Goal: Task Accomplishment & Management: Use online tool/utility

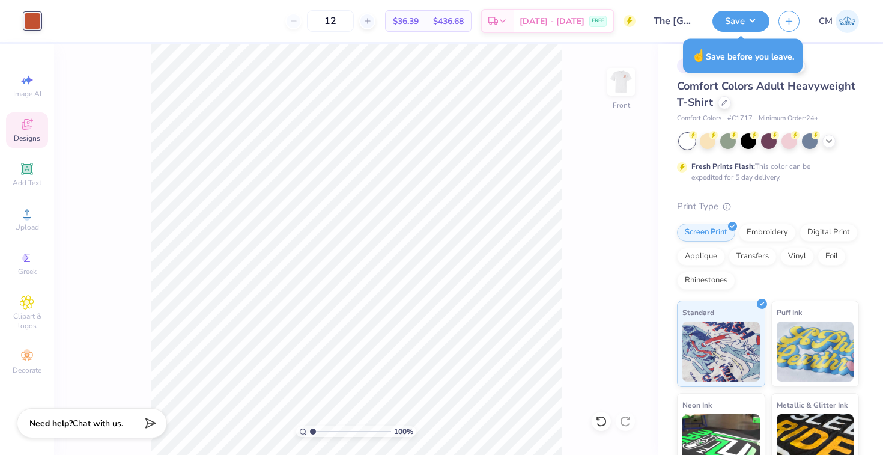
click at [621, 82] on img at bounding box center [621, 82] width 24 height 24
click at [747, 25] on button "Save" at bounding box center [741, 19] width 57 height 21
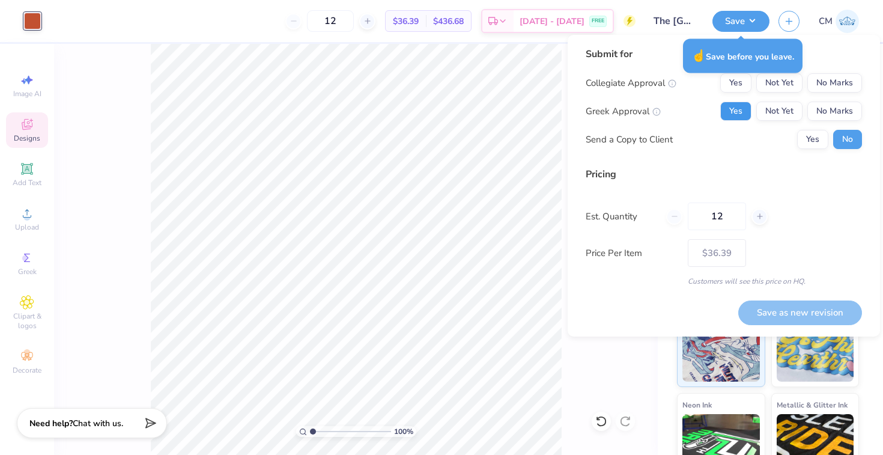
click at [740, 112] on button "Yes" at bounding box center [736, 111] width 31 height 19
click at [823, 76] on button "No Marks" at bounding box center [835, 82] width 55 height 19
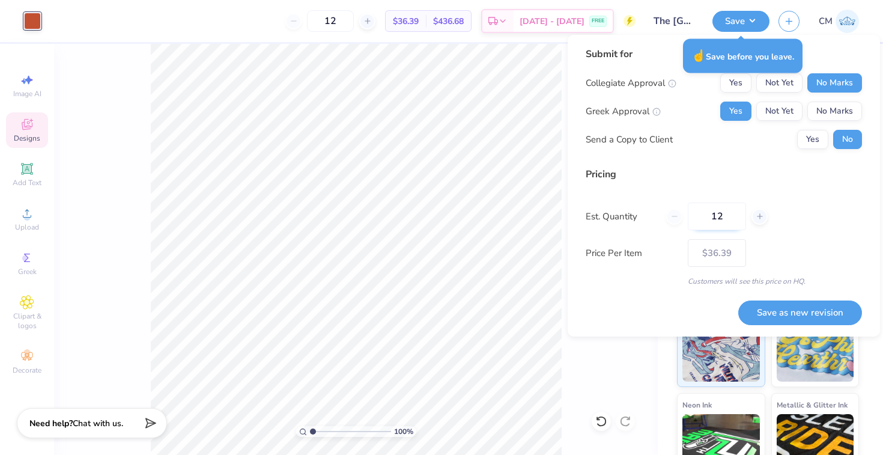
click at [722, 221] on input "12" at bounding box center [717, 217] width 58 height 28
type input "0"
type input "048"
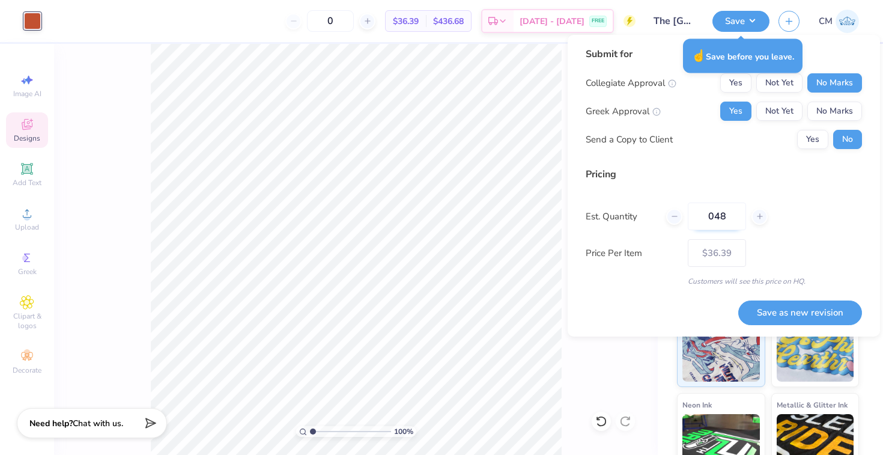
type input "48"
type input "$22.66"
type input "048"
click at [765, 317] on button "Save as new revision" at bounding box center [801, 312] width 124 height 25
type input "$22.66"
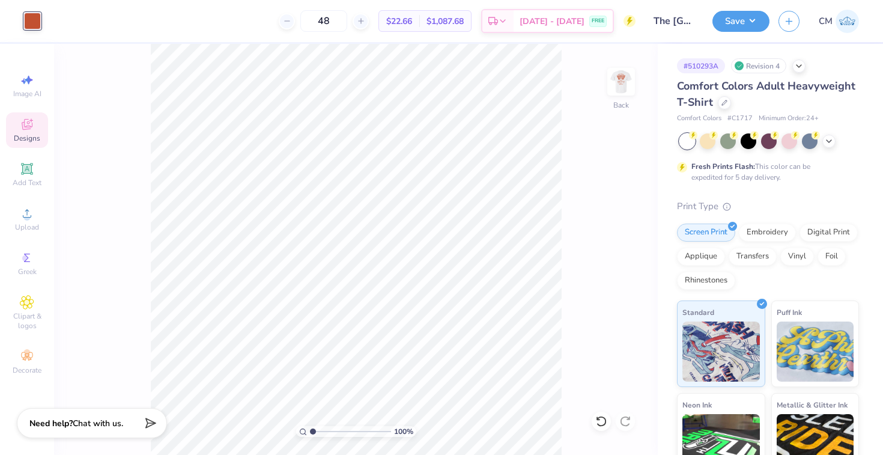
click at [848, 25] on img at bounding box center [847, 21] width 23 height 23
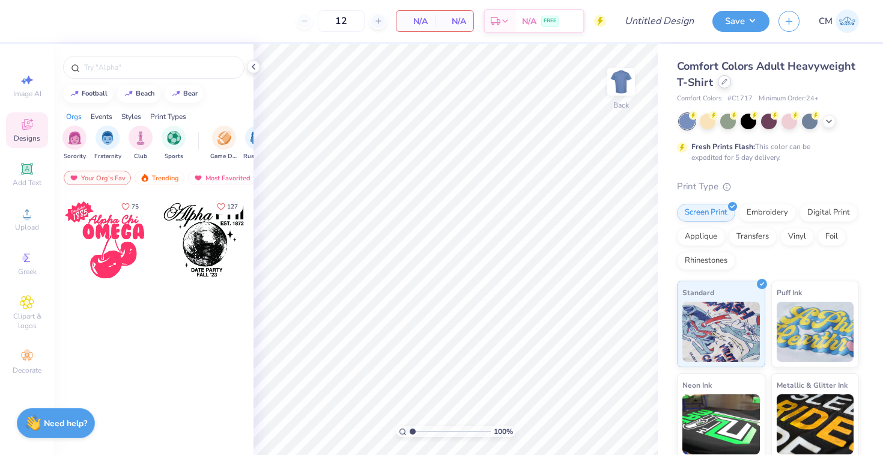
click at [724, 85] on div at bounding box center [724, 81] width 13 height 13
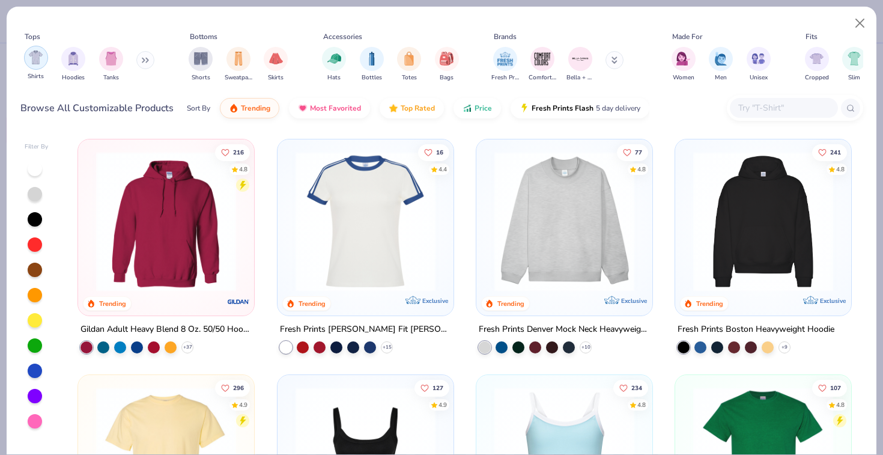
click at [34, 60] on img "filter for Shirts" at bounding box center [36, 57] width 14 height 14
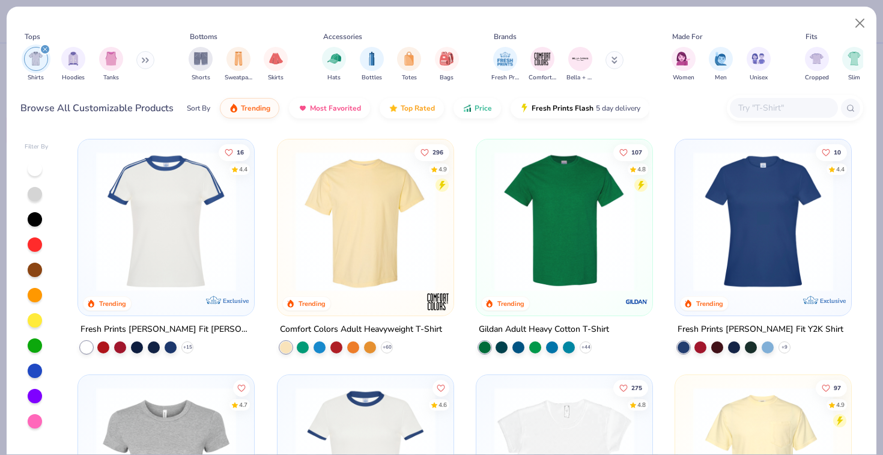
click at [172, 266] on img at bounding box center [166, 221] width 152 height 140
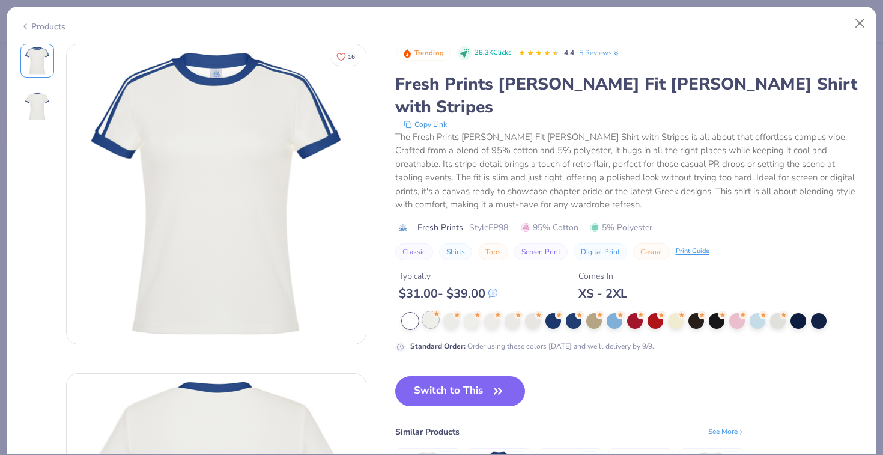
click at [428, 312] on div at bounding box center [431, 320] width 16 height 16
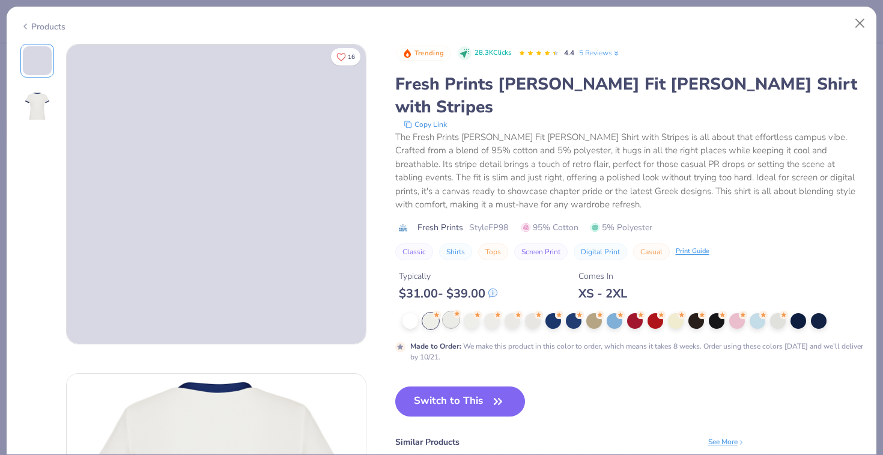
click at [451, 312] on div at bounding box center [451, 320] width 16 height 16
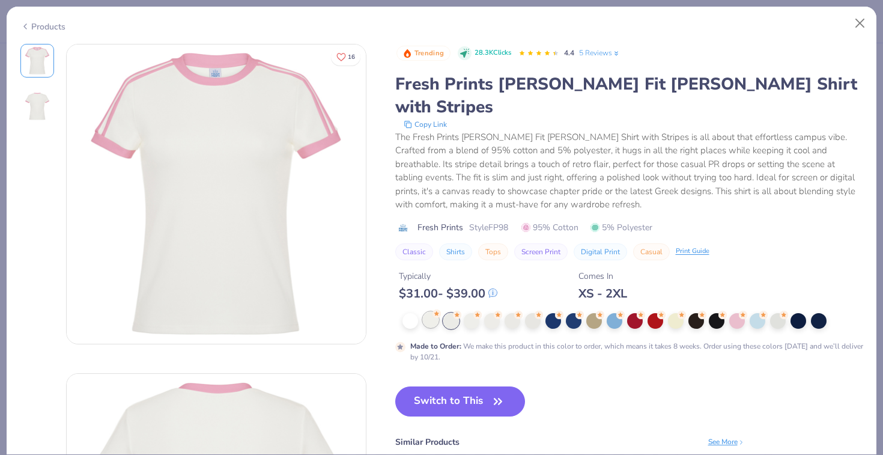
click at [425, 312] on div at bounding box center [431, 320] width 16 height 16
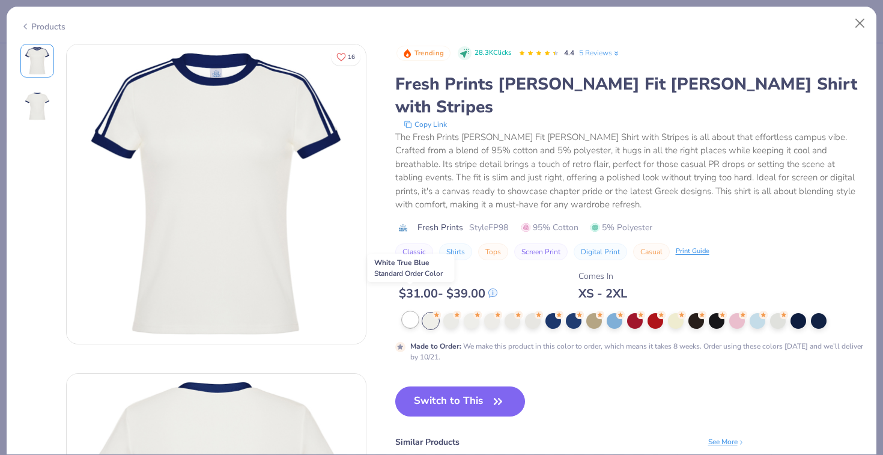
click at [416, 312] on div at bounding box center [411, 320] width 16 height 16
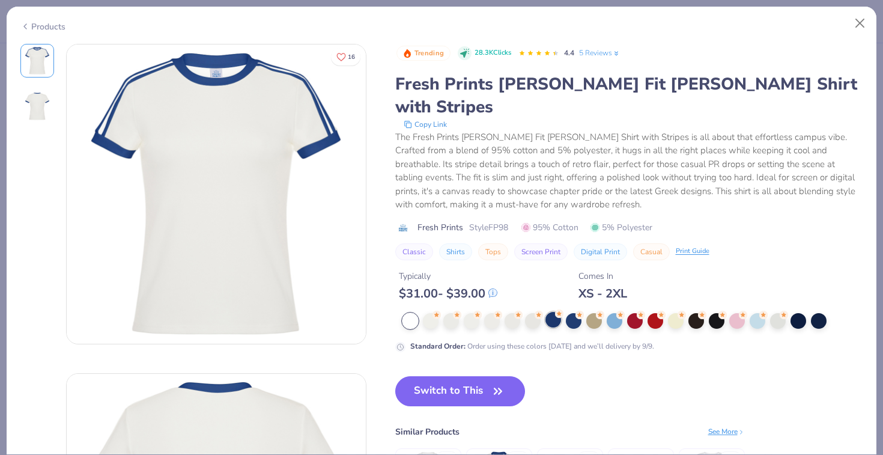
click at [553, 312] on div at bounding box center [554, 320] width 16 height 16
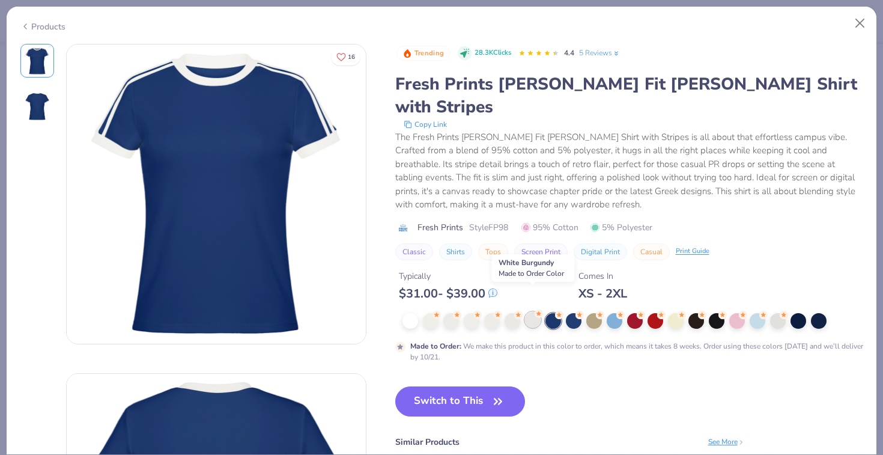
click at [532, 312] on div at bounding box center [533, 320] width 16 height 16
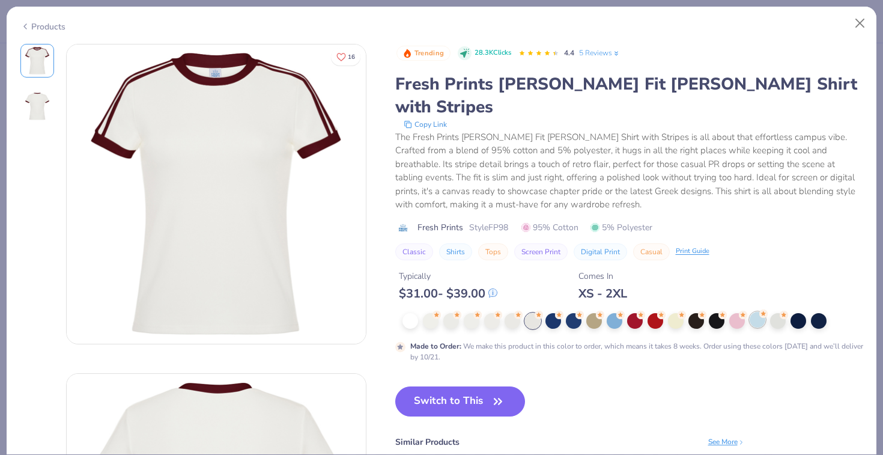
click at [757, 312] on div at bounding box center [758, 320] width 16 height 16
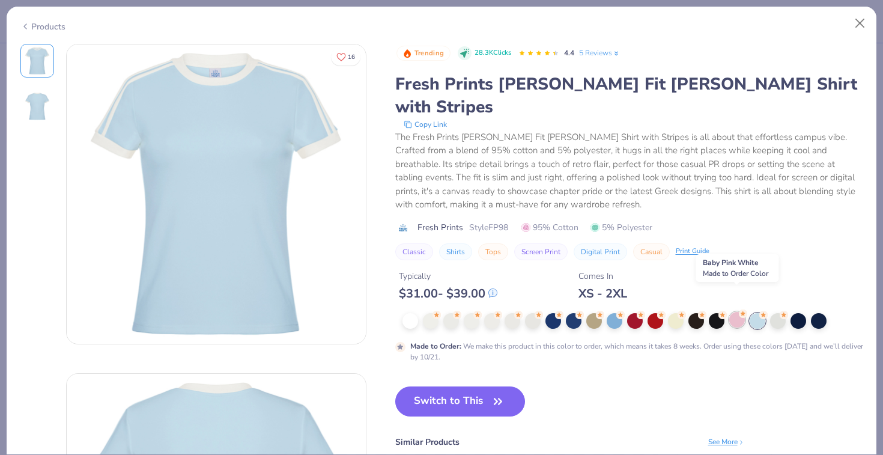
click at [730, 312] on div at bounding box center [738, 320] width 16 height 16
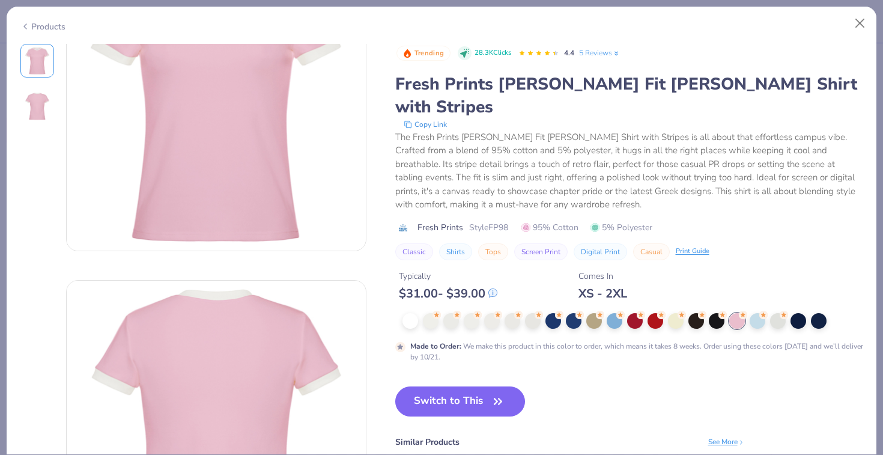
scroll to position [106, 0]
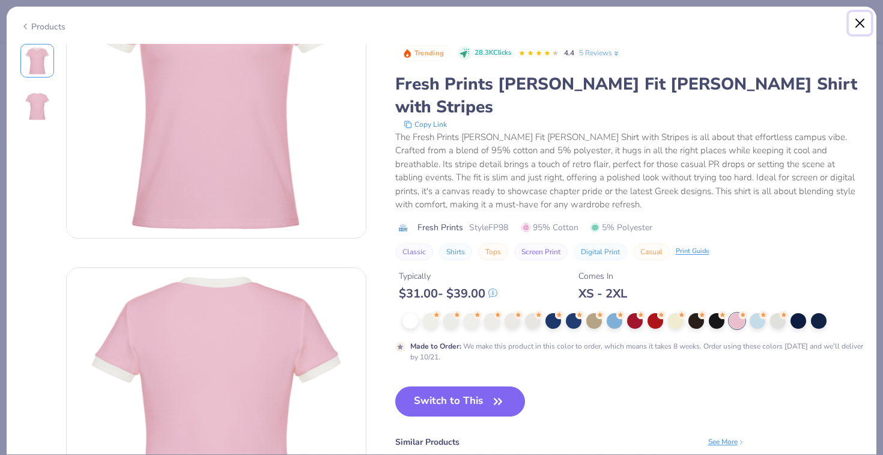
click at [863, 18] on button "Close" at bounding box center [860, 23] width 23 height 23
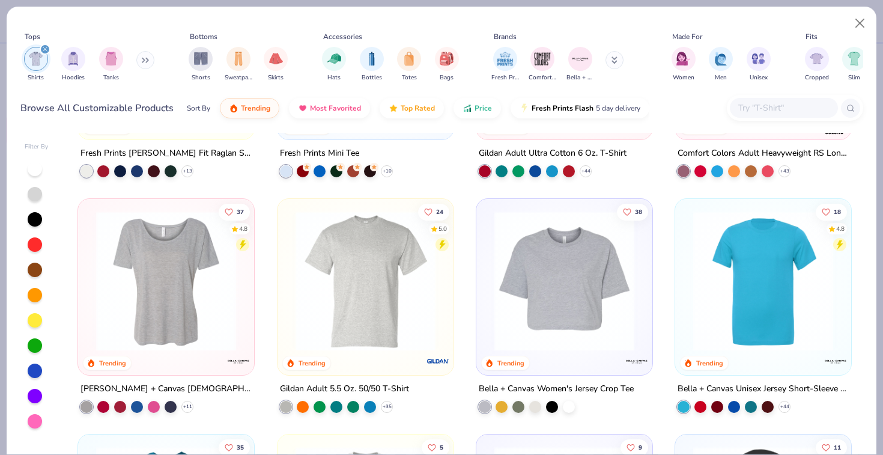
scroll to position [648, 0]
click at [198, 53] on img "filter for Shorts" at bounding box center [201, 57] width 14 height 14
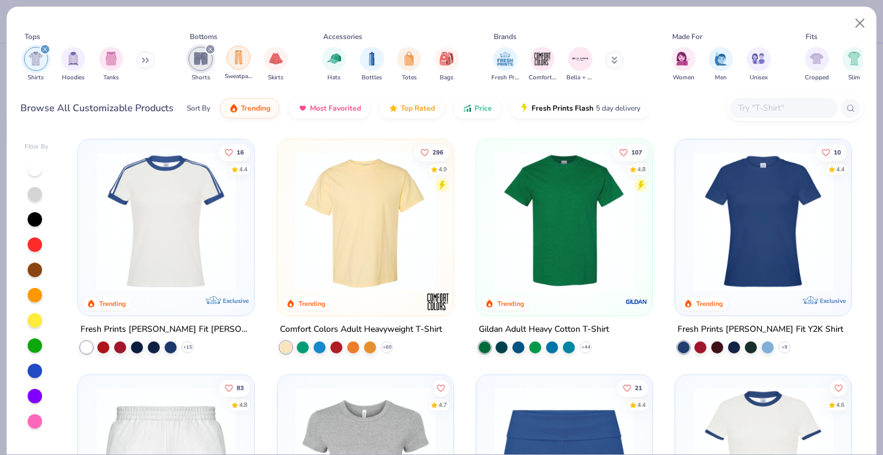
click at [242, 55] on img "filter for Sweatpants" at bounding box center [238, 57] width 13 height 14
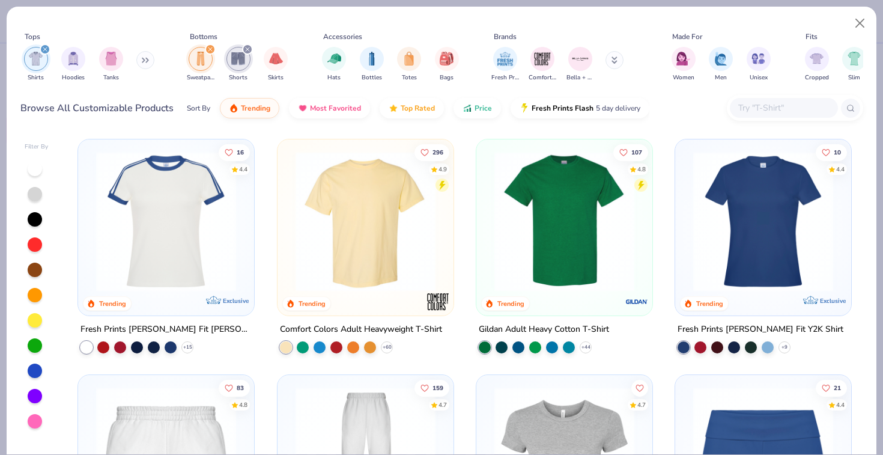
click at [45, 46] on div "filter for Shirts" at bounding box center [45, 49] width 11 height 11
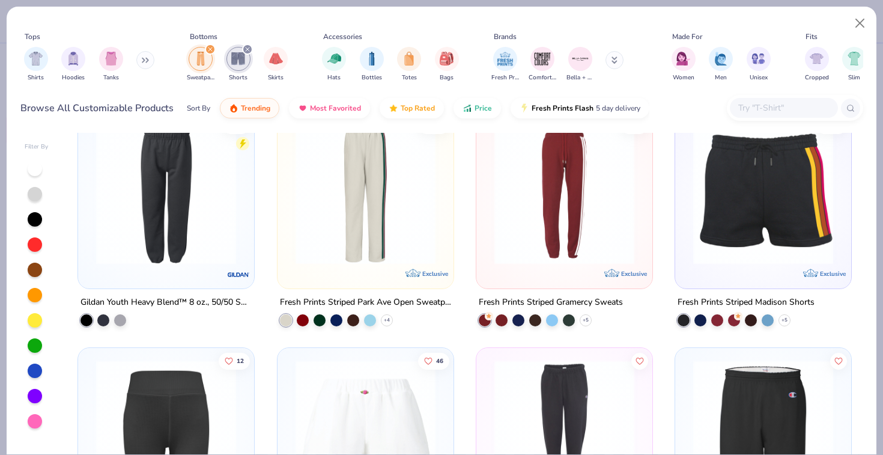
scroll to position [2867, 0]
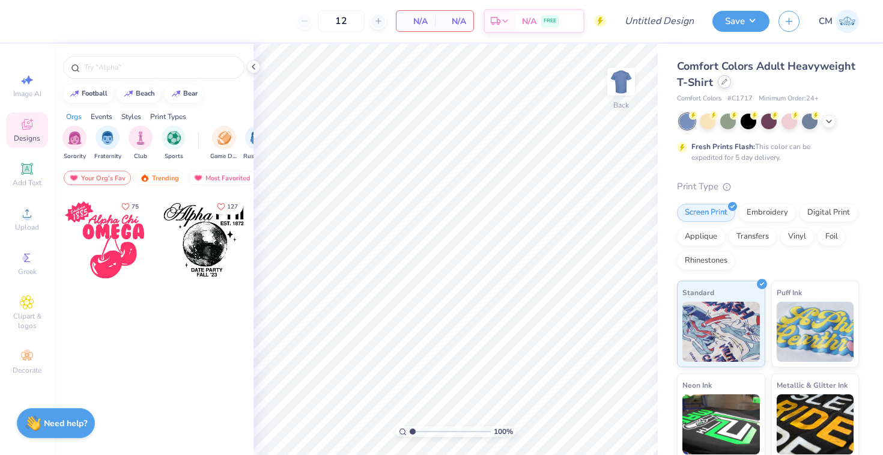
click at [723, 81] on icon at bounding box center [724, 81] width 5 height 5
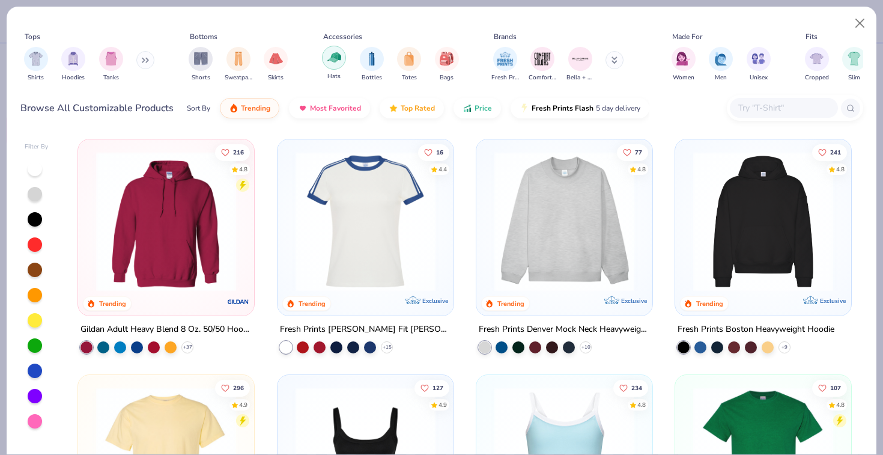
click at [331, 61] on img "filter for Hats" at bounding box center [335, 57] width 14 height 14
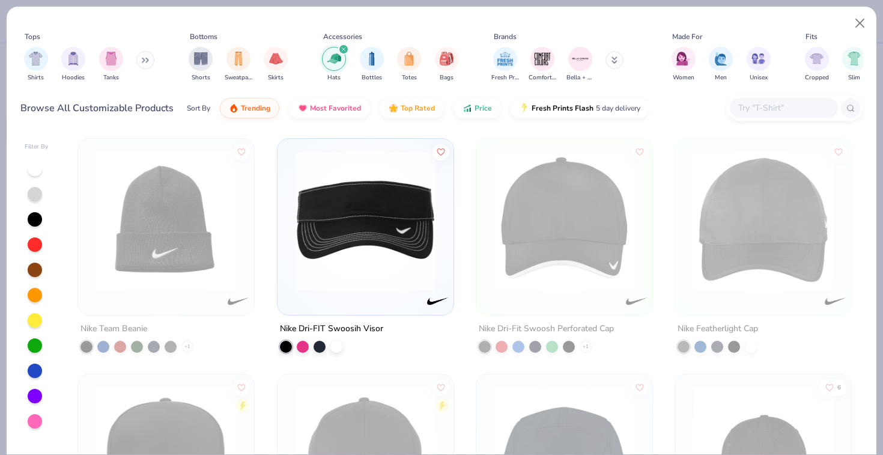
scroll to position [3538, 0]
click at [862, 23] on button "Close" at bounding box center [860, 23] width 23 height 23
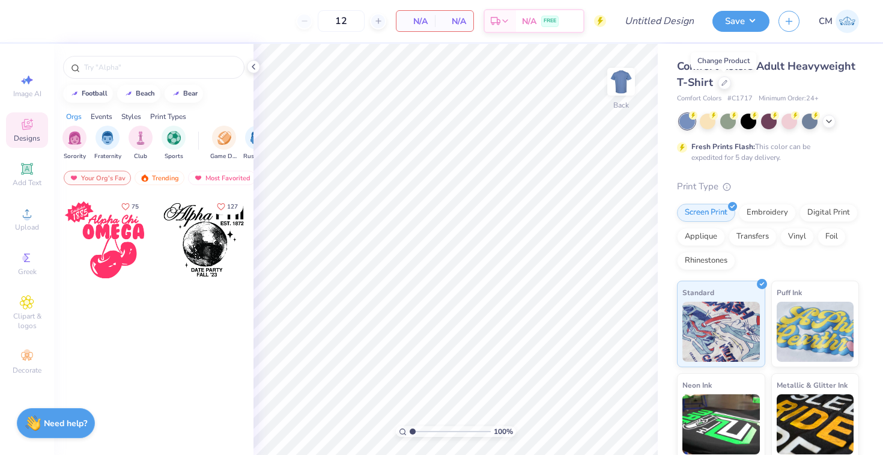
click at [850, 23] on img at bounding box center [847, 21] width 23 height 23
